Goal: Task Accomplishment & Management: Use online tool/utility

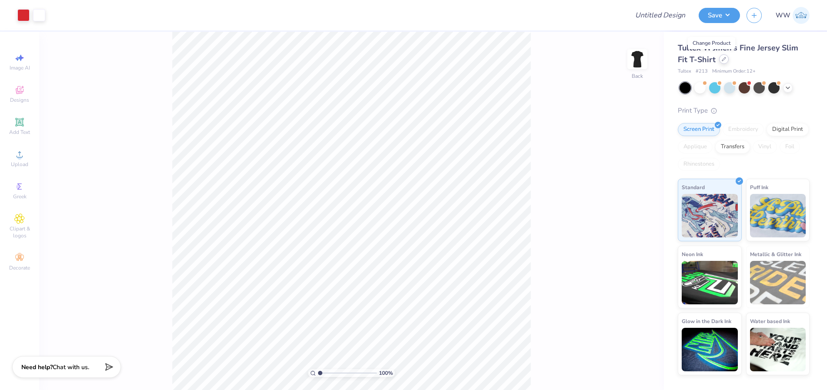
click at [722, 59] on icon at bounding box center [723, 58] width 3 height 3
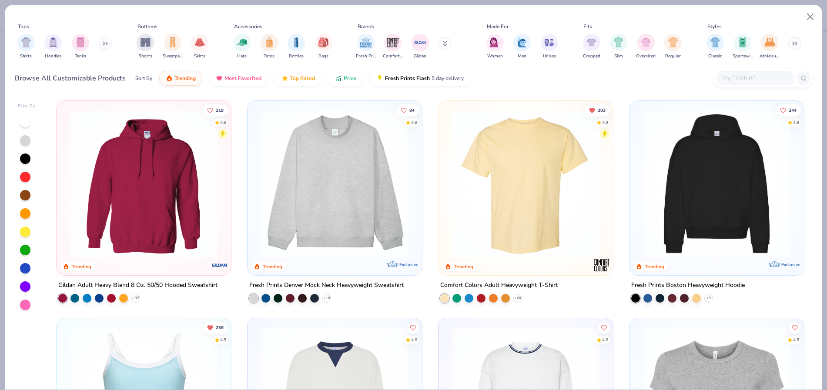
click at [332, 161] on img at bounding box center [334, 184] width 157 height 148
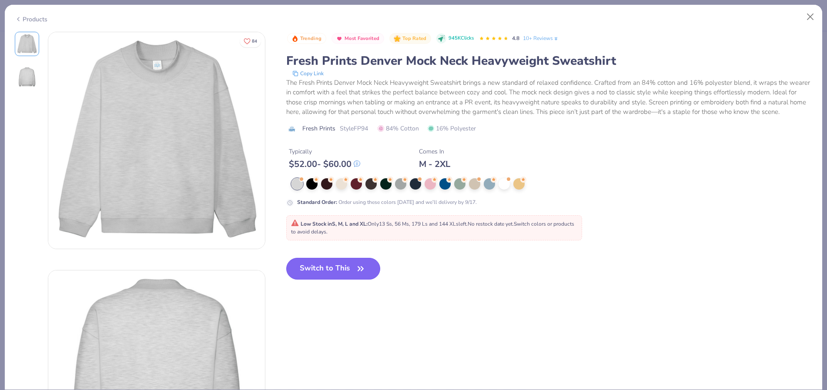
drag, startPoint x: 330, startPoint y: 275, endPoint x: 324, endPoint y: 285, distance: 11.7
click at [330, 275] on button "Switch to This" at bounding box center [333, 269] width 94 height 22
click at [322, 280] on button "Switch to This" at bounding box center [333, 269] width 94 height 22
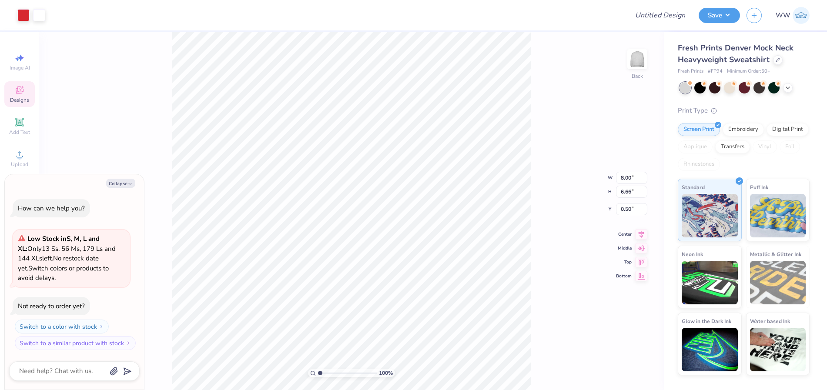
type textarea "x"
type input "3.34"
click at [20, 17] on div at bounding box center [23, 14] width 12 height 12
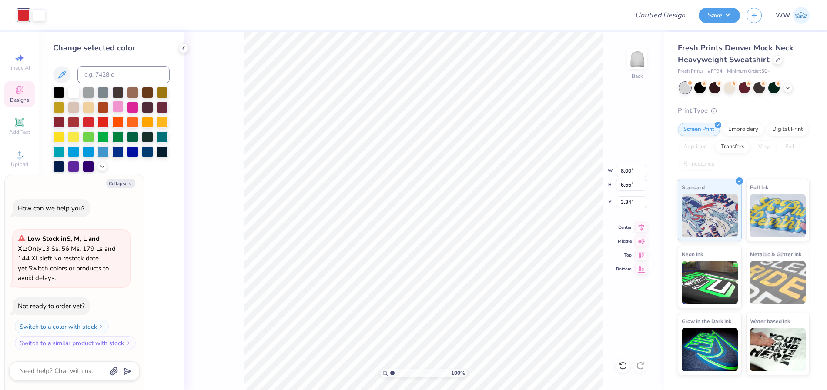
click at [121, 104] on div at bounding box center [117, 106] width 11 height 11
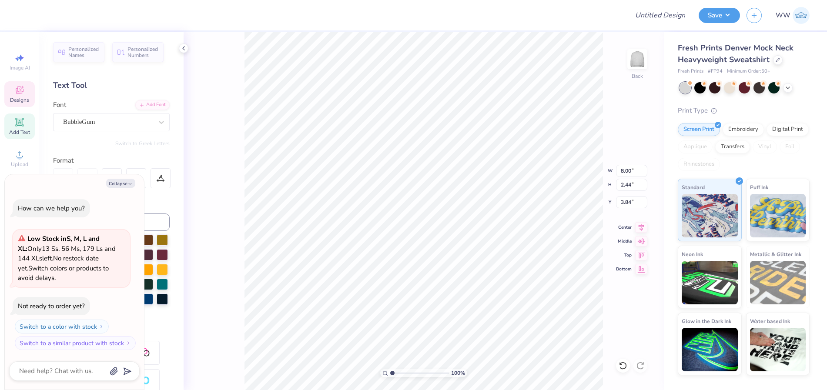
scroll to position [7, 1]
type textarea "x"
type textarea "T"
type textarea "x"
type textarea "Tr"
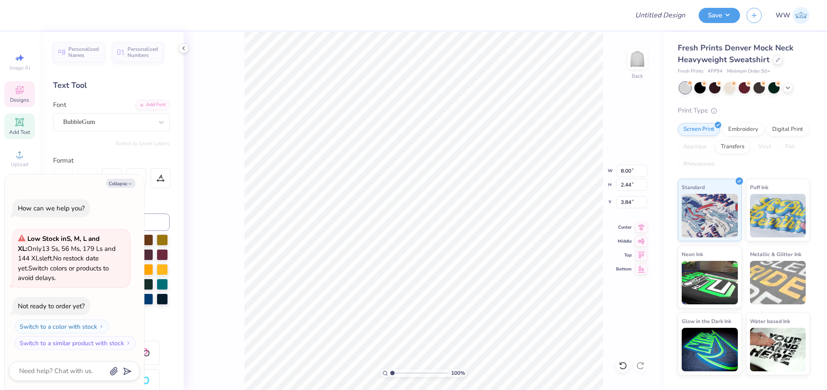
type textarea "x"
type textarea "Trid"
type textarea "x"
type textarea "Tride"
type textarea "x"
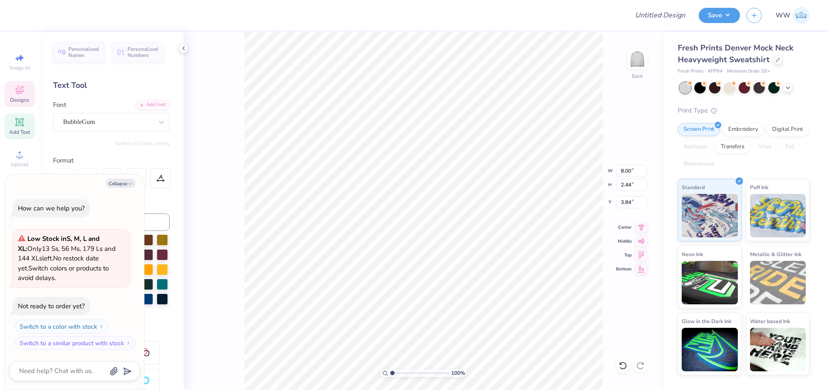
type textarea "Tridel"
type textarea "x"
type textarea "Tridelt"
type textarea "x"
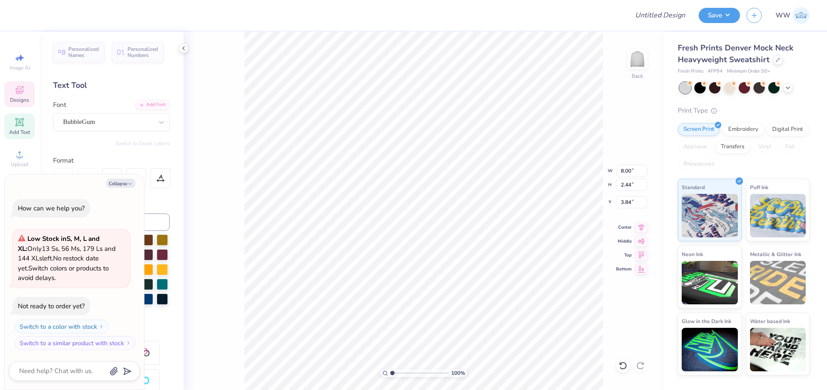
type textarea "Tridelta"
type textarea "x"
type input "5.19"
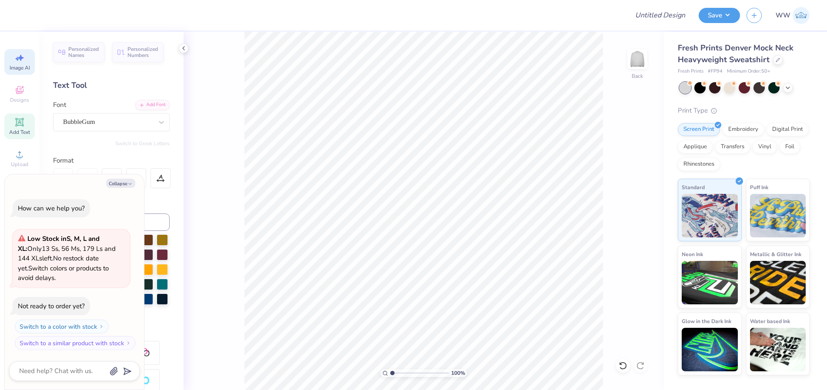
drag, startPoint x: 14, startPoint y: 63, endPoint x: 35, endPoint y: 75, distance: 24.6
click at [13, 64] on div "Image AI" at bounding box center [19, 62] width 30 height 26
type textarea "x"
select select "4"
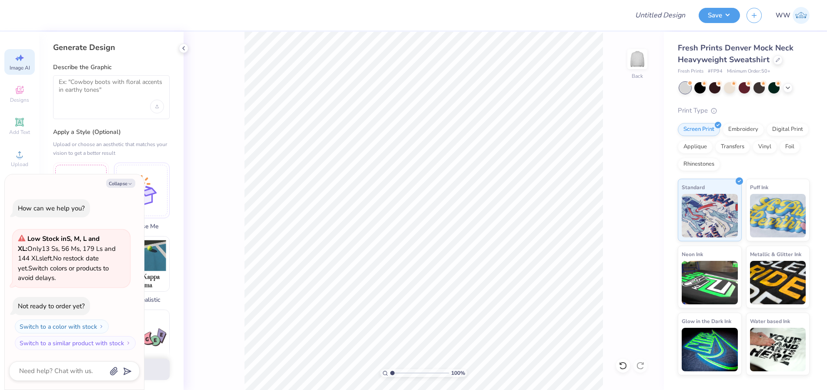
click at [97, 183] on div "Collapse" at bounding box center [74, 183] width 131 height 9
click at [121, 185] on button "Collapse" at bounding box center [120, 183] width 29 height 9
type textarea "x"
